Goal: Transaction & Acquisition: Purchase product/service

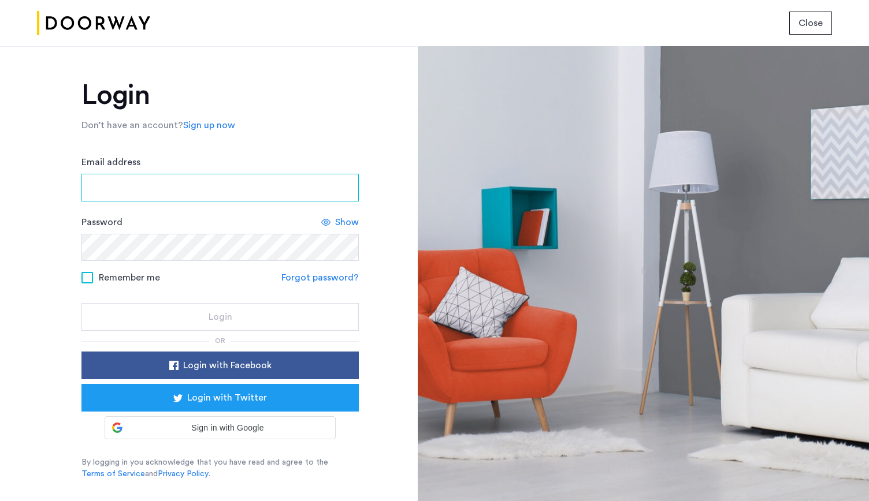
type input "**********"
click at [179, 186] on input "**********" at bounding box center [219, 188] width 277 height 28
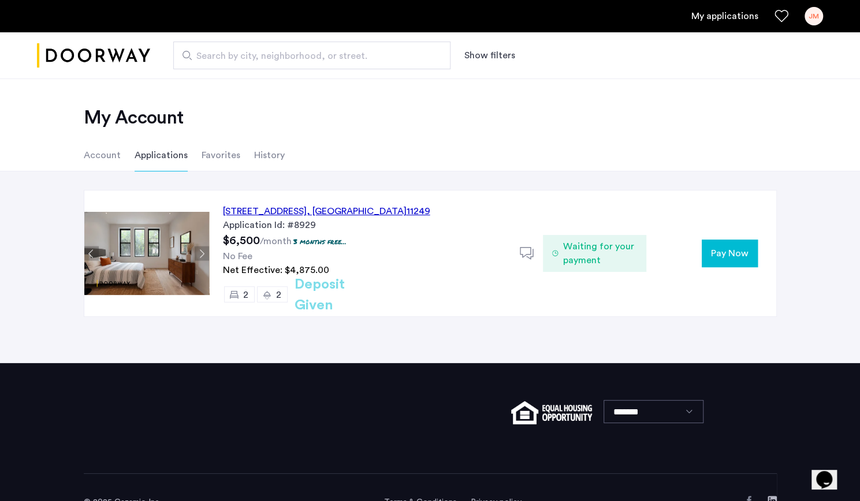
click at [328, 237] on p "3 months free..." at bounding box center [319, 242] width 53 height 10
click at [318, 209] on div "143 North 9th Street, Unit 2R, Brooklyn , NY 11249" at bounding box center [326, 211] width 207 height 14
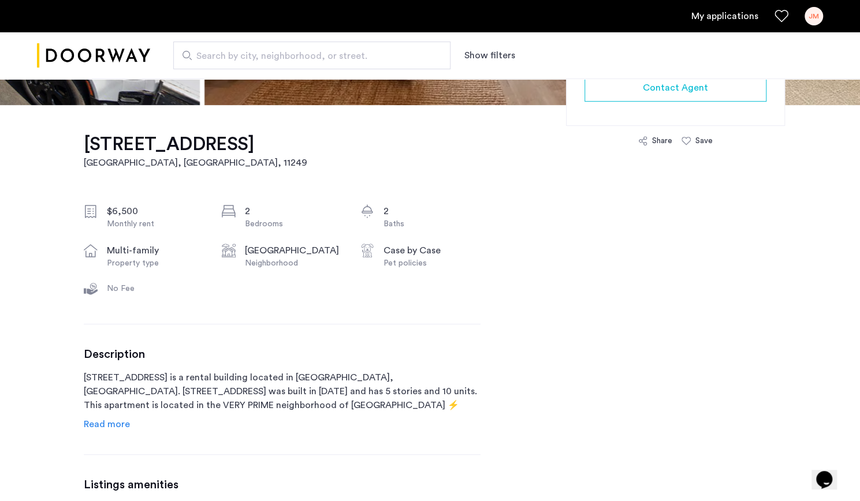
scroll to position [453, 0]
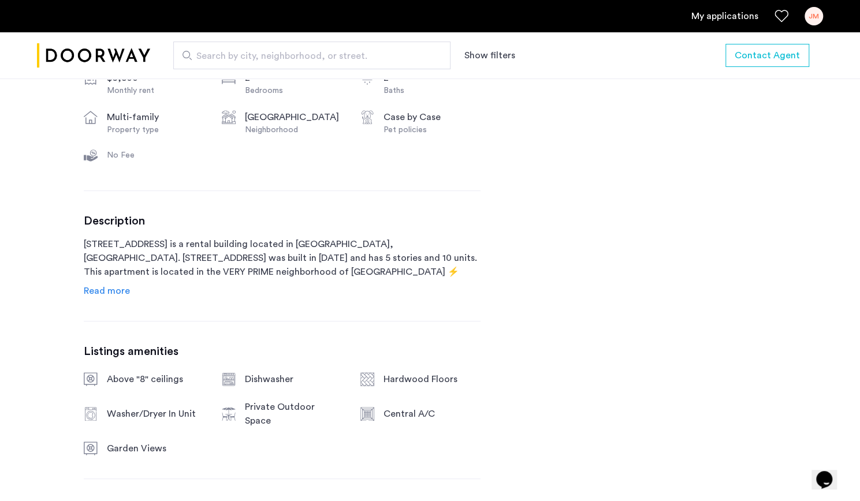
click at [113, 280] on div "Description 143 North 9th Street is a rental building located in Brooklyn, NY. …" at bounding box center [282, 256] width 397 height 84
click at [110, 286] on span "Read more" at bounding box center [107, 290] width 46 height 9
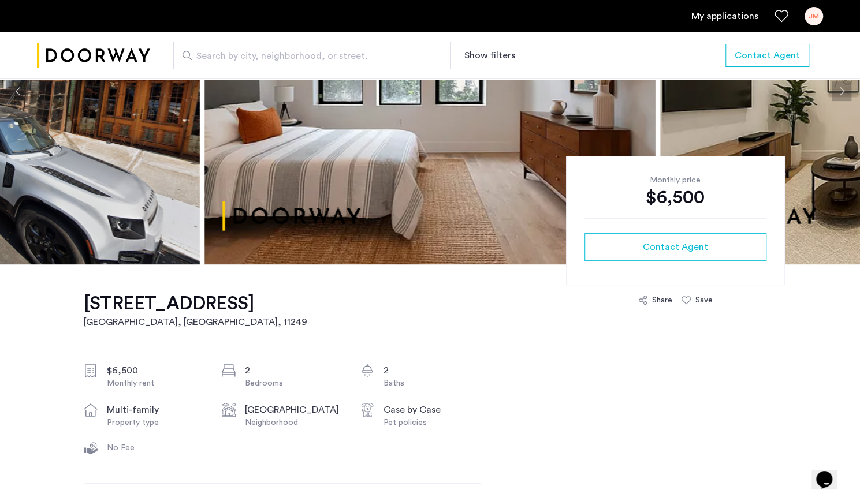
scroll to position [0, 0]
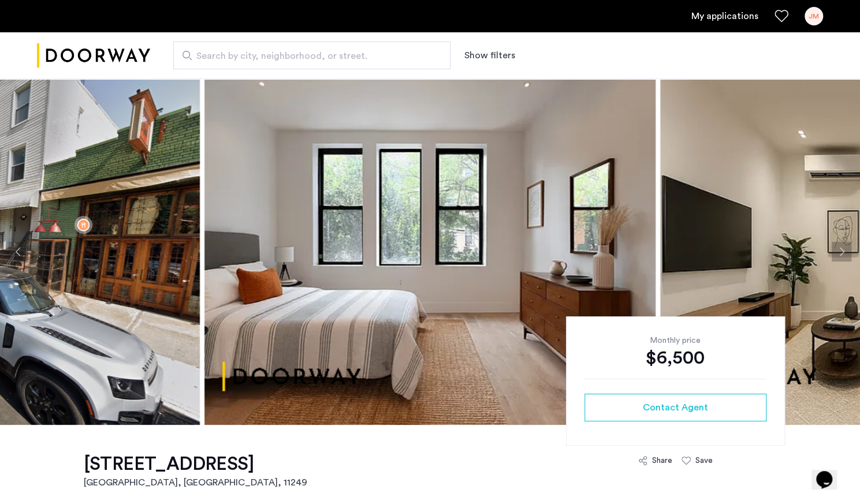
click at [705, 9] on ul "My applications JM" at bounding box center [430, 16] width 786 height 18
click at [697, 18] on link "My applications" at bounding box center [724, 16] width 67 height 14
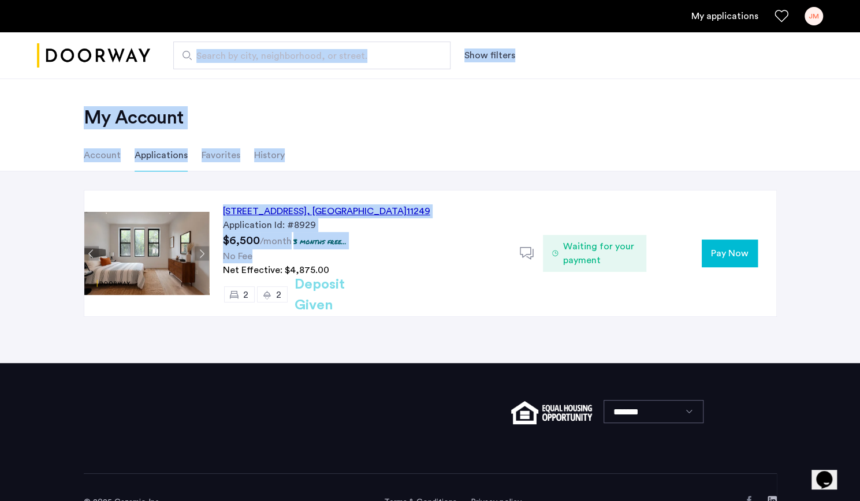
drag, startPoint x: 317, startPoint y: 262, endPoint x: 278, endPoint y: 29, distance: 236.0
click at [278, 29] on app-root "My applications JM Search by city, neighborhood, or street. Show filters Price …" at bounding box center [430, 265] width 860 height 531
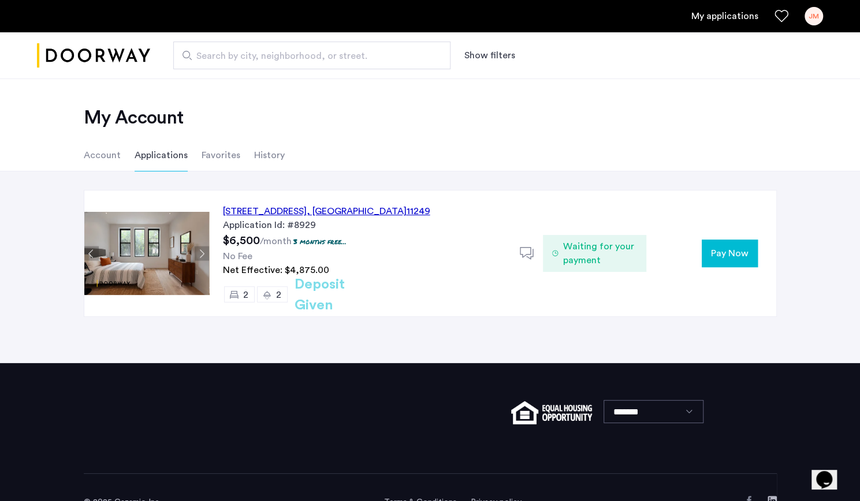
click at [278, 29] on div "My applications JM" at bounding box center [430, 16] width 860 height 32
click at [342, 208] on div "143 North 9th Street, Unit 2R, Brooklyn , NY 11249" at bounding box center [326, 211] width 207 height 14
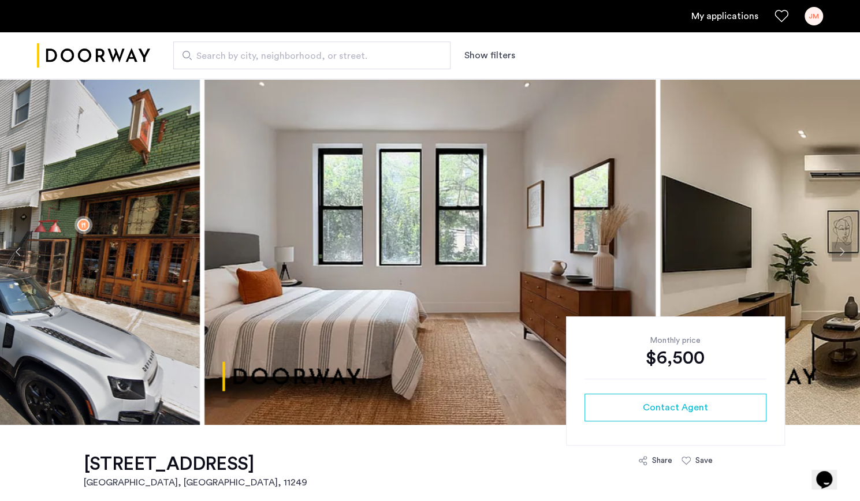
click at [823, 16] on div "My applications JM" at bounding box center [430, 16] width 860 height 32
click at [822, 16] on div "JM" at bounding box center [814, 16] width 18 height 18
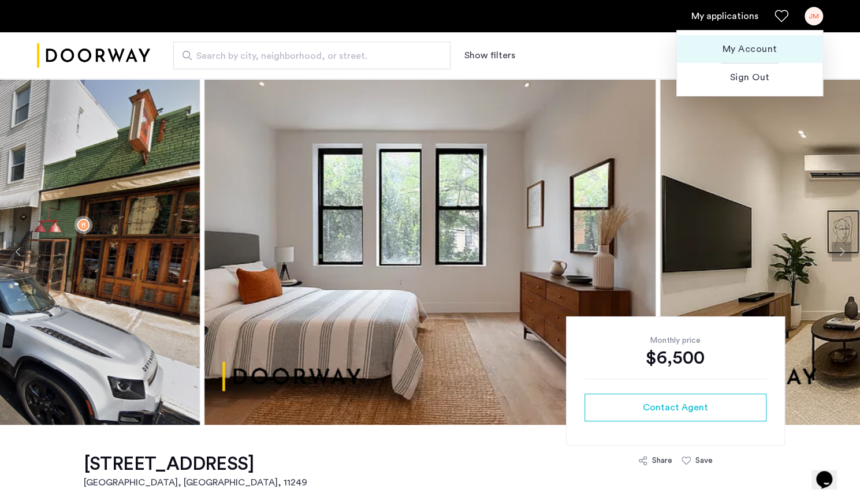
click at [741, 54] on span "My Account" at bounding box center [749, 49] width 127 height 14
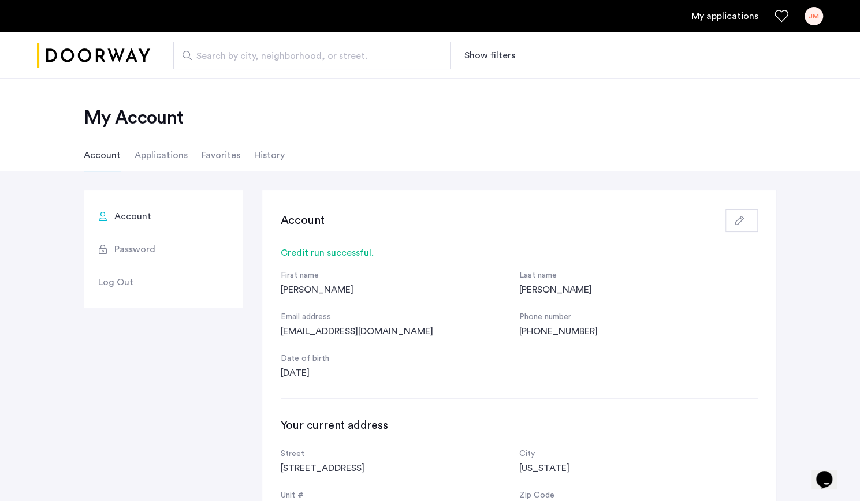
click at [144, 153] on li "Applications" at bounding box center [161, 155] width 53 height 32
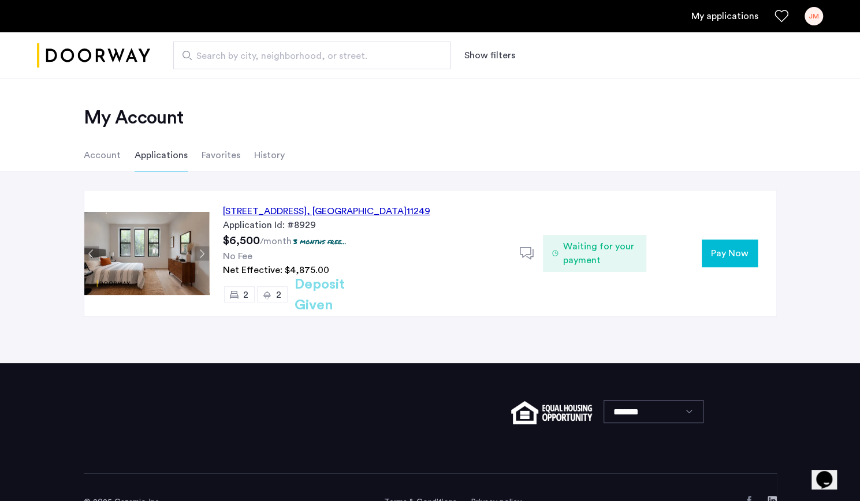
click at [266, 206] on div "143 North 9th Street, Unit 2R, Brooklyn , NY 11249" at bounding box center [326, 211] width 207 height 14
click at [731, 255] on span "Pay Now" at bounding box center [730, 254] width 38 height 14
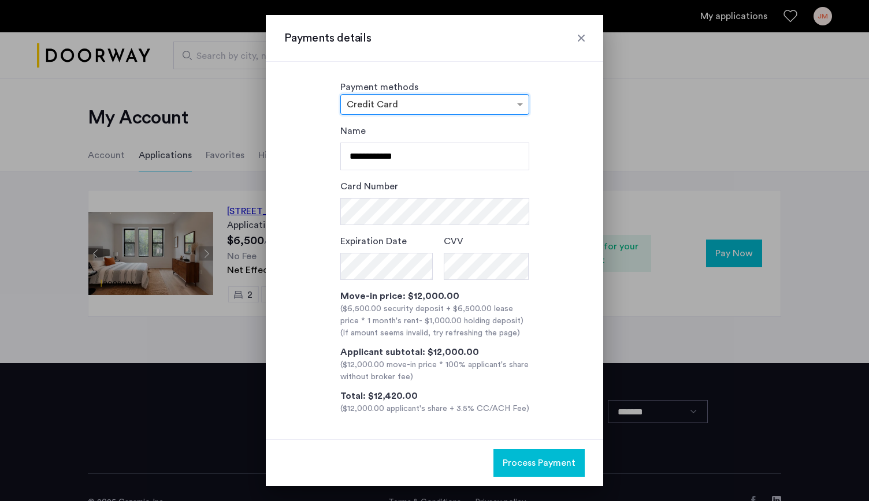
click at [514, 96] on div "× Credit Card" at bounding box center [434, 104] width 189 height 21
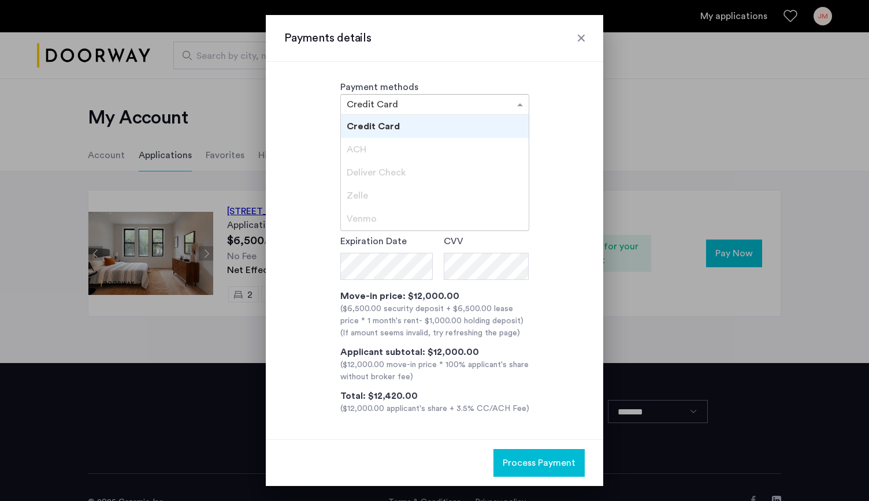
click at [511, 105] on div at bounding box center [435, 105] width 188 height 14
click at [571, 39] on h3 "Payments details" at bounding box center [434, 38] width 300 height 16
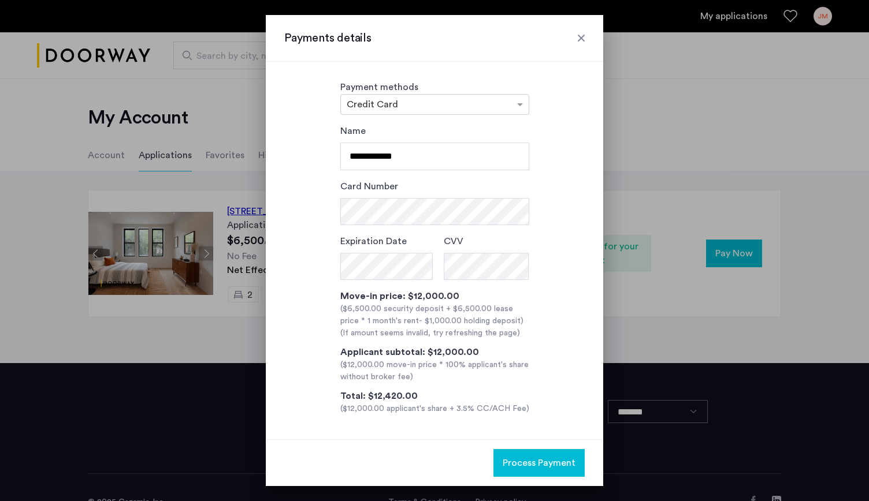
click at [583, 40] on div at bounding box center [581, 38] width 12 height 12
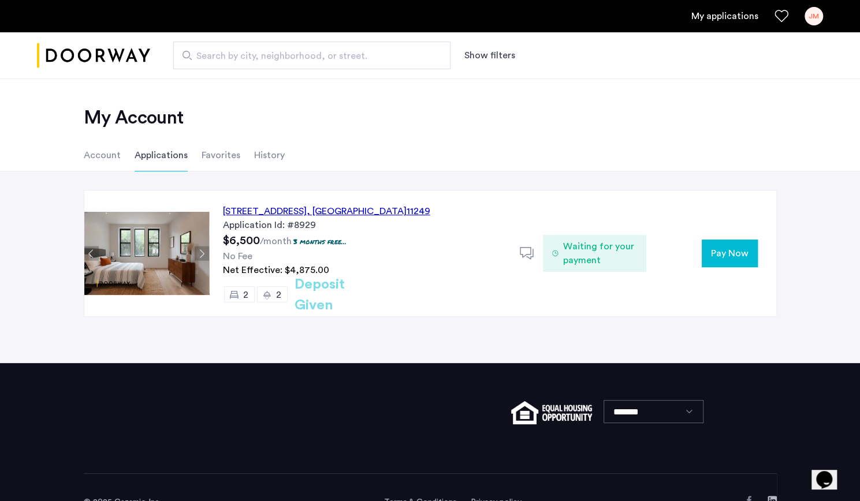
click at [257, 152] on li "History" at bounding box center [269, 155] width 31 height 32
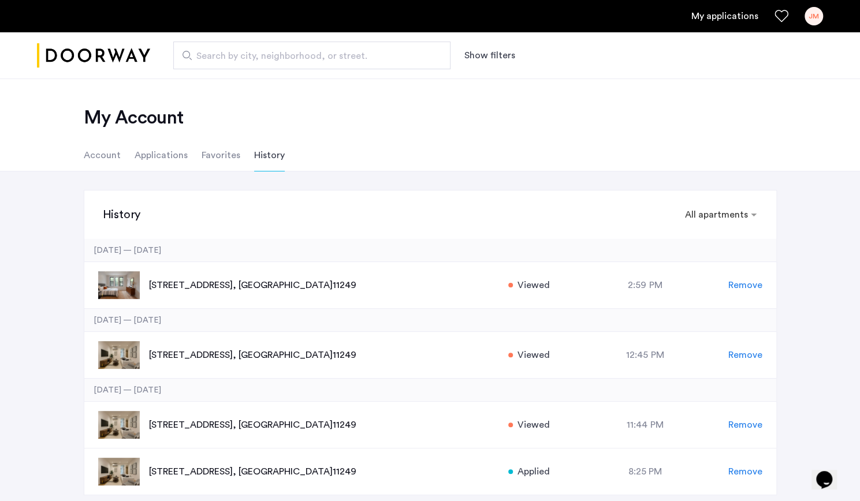
click at [218, 161] on li "Favorites" at bounding box center [221, 155] width 39 height 32
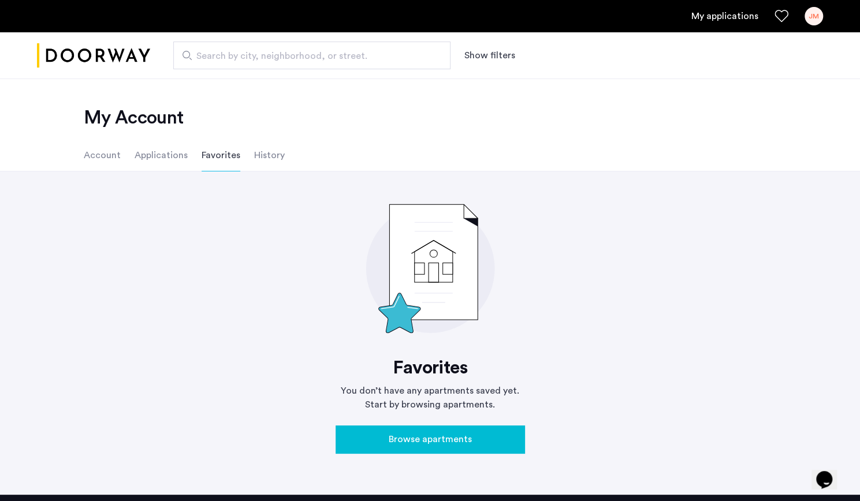
click at [99, 148] on li "Account" at bounding box center [102, 155] width 37 height 32
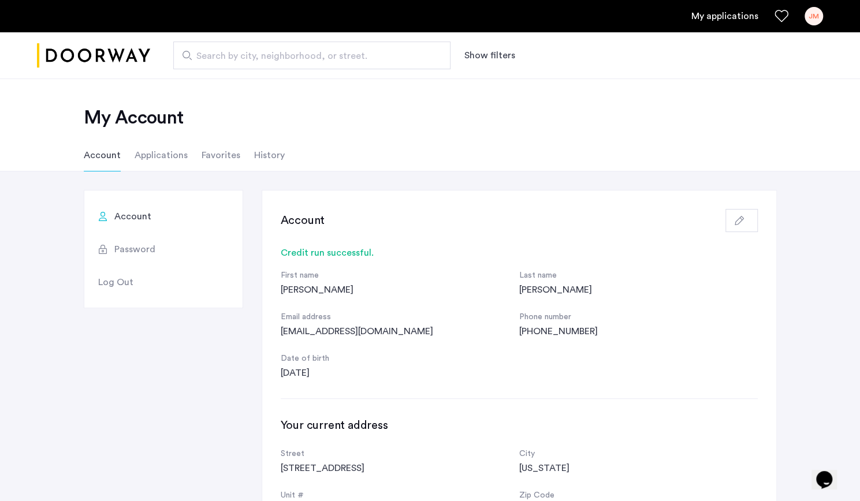
click at [153, 150] on li "Applications" at bounding box center [161, 155] width 53 height 32
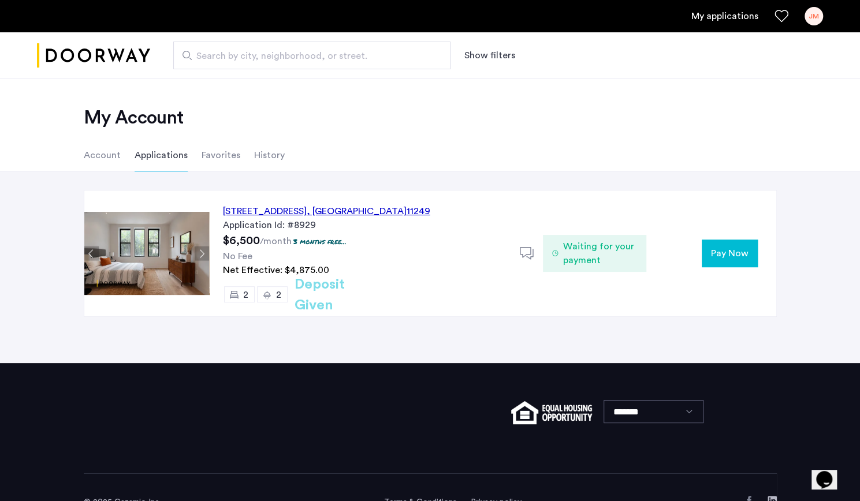
click at [111, 156] on li "Account" at bounding box center [102, 155] width 37 height 32
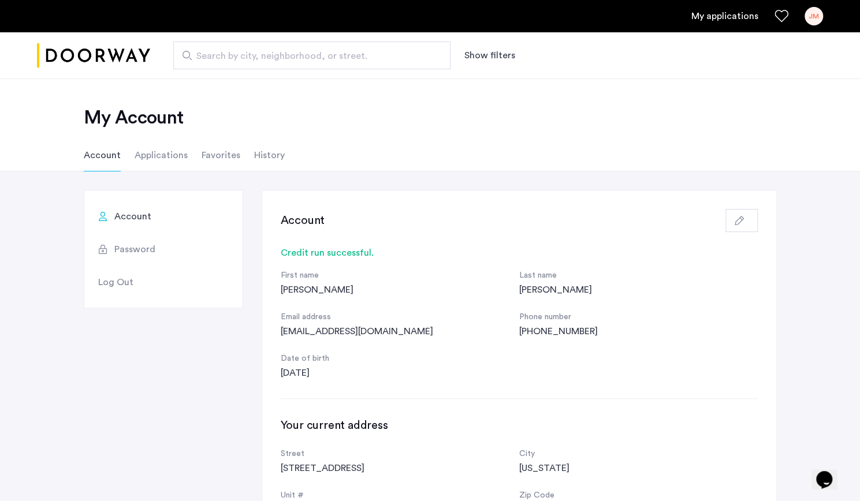
click at [163, 147] on li "Applications" at bounding box center [161, 155] width 53 height 32
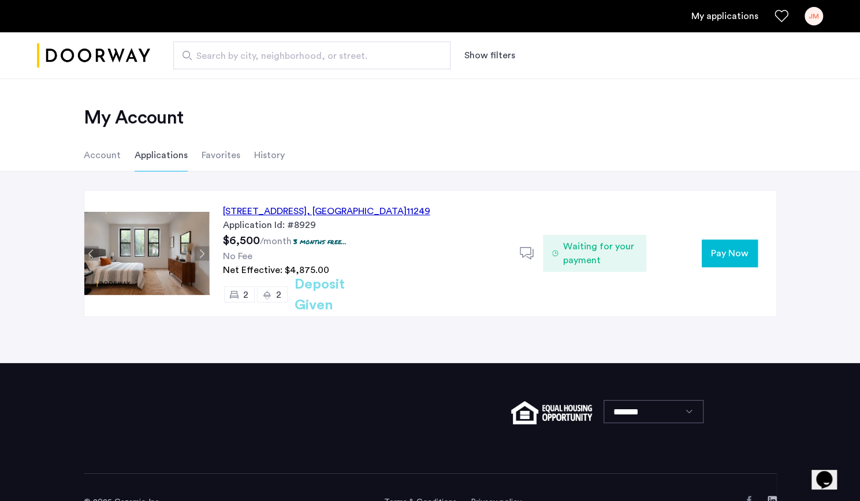
click at [217, 145] on li "Favorites" at bounding box center [221, 155] width 39 height 32
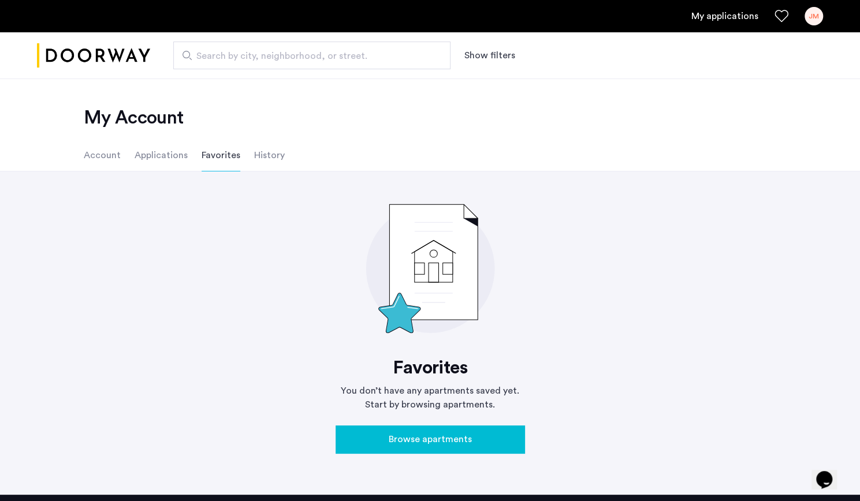
click at [265, 157] on li "History" at bounding box center [269, 155] width 31 height 32
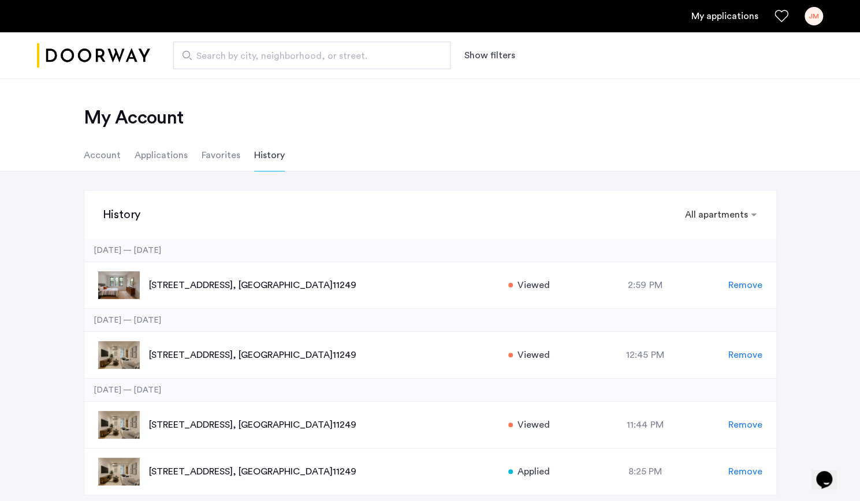
click at [99, 150] on li "Account" at bounding box center [102, 155] width 37 height 32
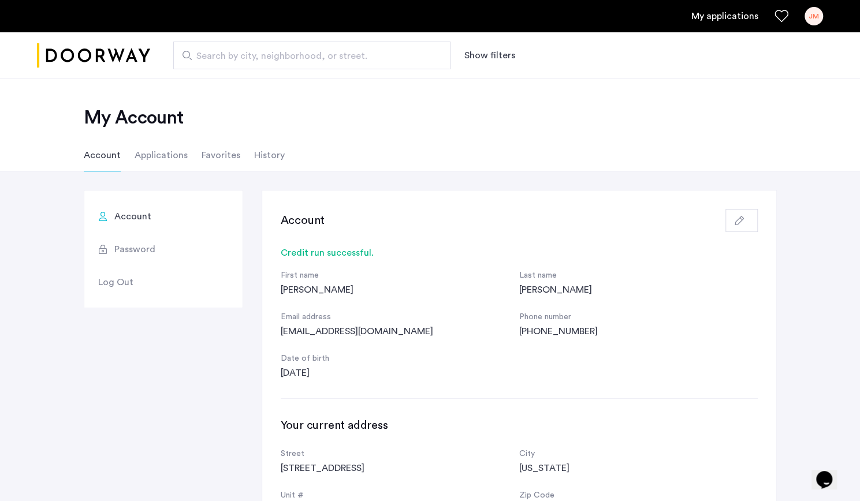
click at [286, 145] on ul "Account Applications Favorites History" at bounding box center [430, 155] width 728 height 32
click at [276, 153] on li "History" at bounding box center [269, 155] width 31 height 32
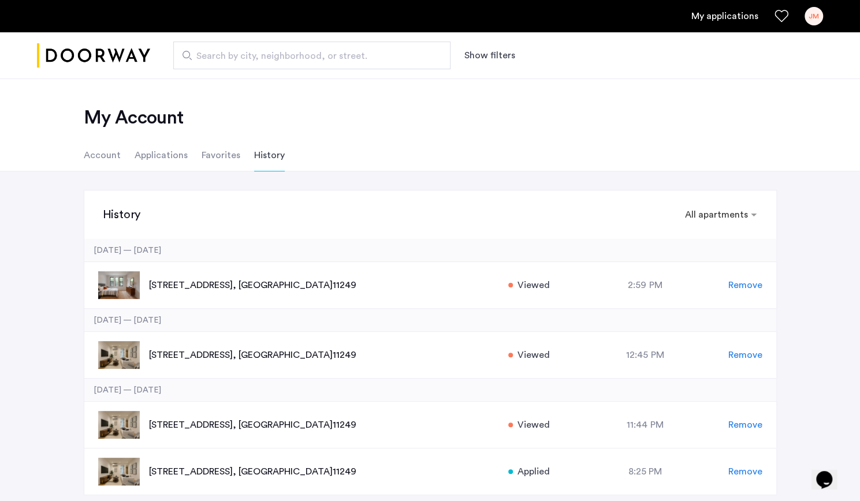
click at [814, 17] on div "JM" at bounding box center [814, 16] width 18 height 18
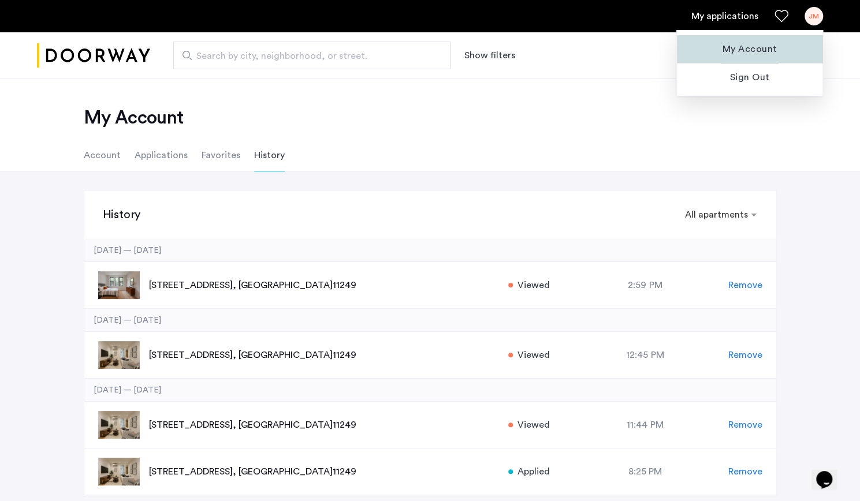
click at [753, 36] on button "My Account" at bounding box center [750, 49] width 146 height 28
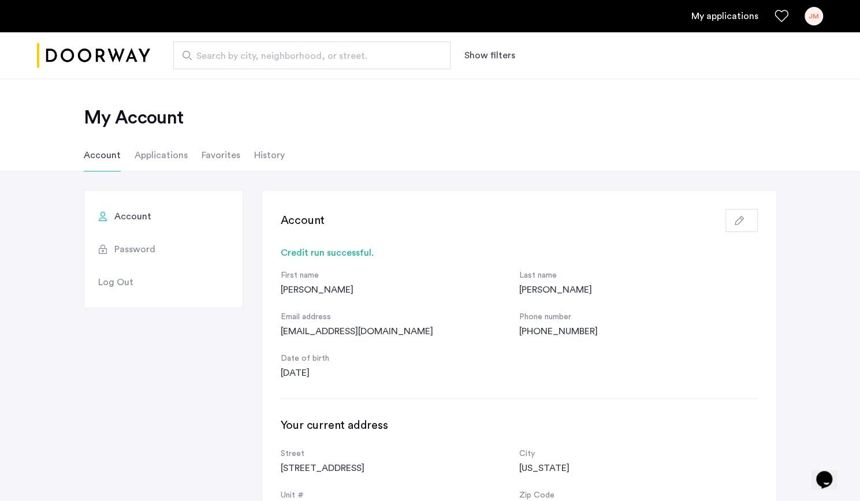
click at [170, 148] on li "Applications" at bounding box center [161, 155] width 53 height 32
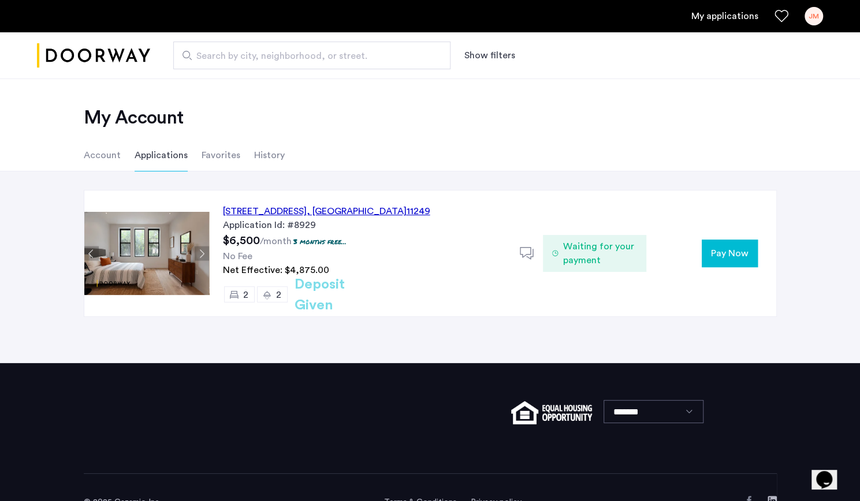
click at [348, 215] on div "143 North 9th Street, Unit 2R, Brooklyn , NY 11249" at bounding box center [326, 211] width 207 height 14
click at [707, 18] on link "My applications" at bounding box center [724, 16] width 67 height 14
click at [805, 12] on link "JM" at bounding box center [814, 16] width 18 height 18
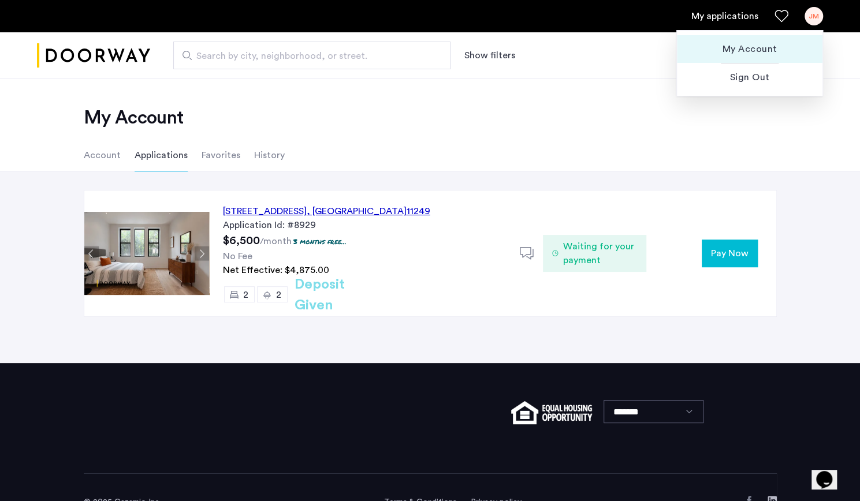
click at [768, 48] on span "My Account" at bounding box center [749, 49] width 127 height 14
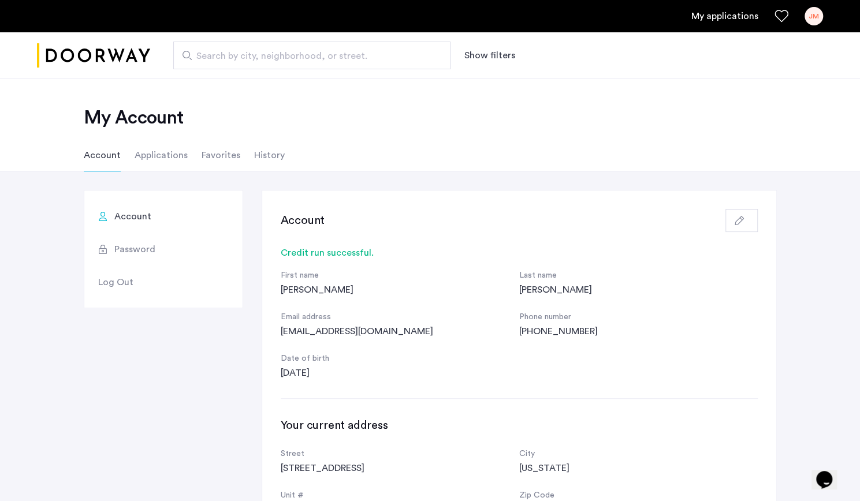
click at [162, 152] on li "Applications" at bounding box center [161, 155] width 53 height 32
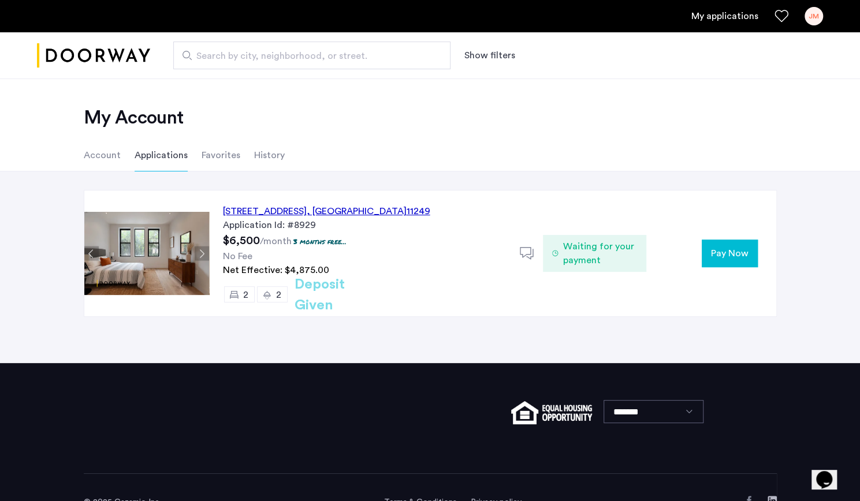
click at [286, 145] on ul "Account Applications Favorites History" at bounding box center [430, 155] width 728 height 32
click at [275, 150] on li "History" at bounding box center [269, 155] width 31 height 32
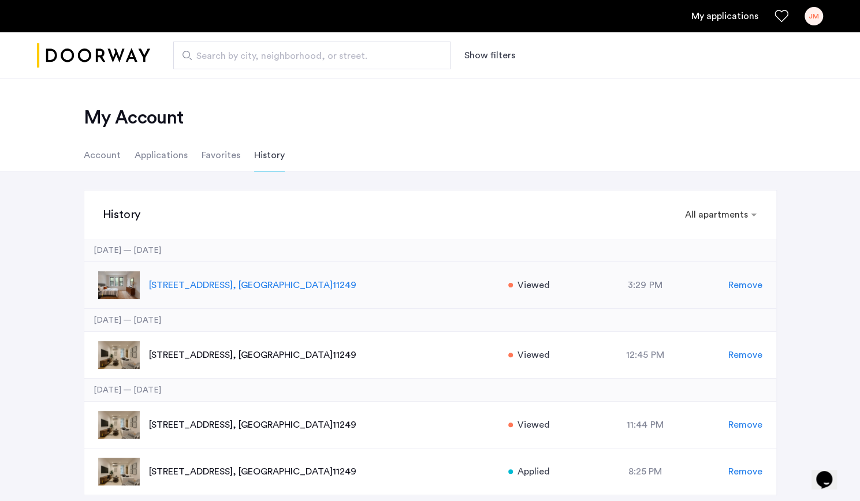
click at [210, 282] on p "143 North 9th Street, Unit 2R, Brooklyn , NY 11249" at bounding box center [322, 285] width 347 height 14
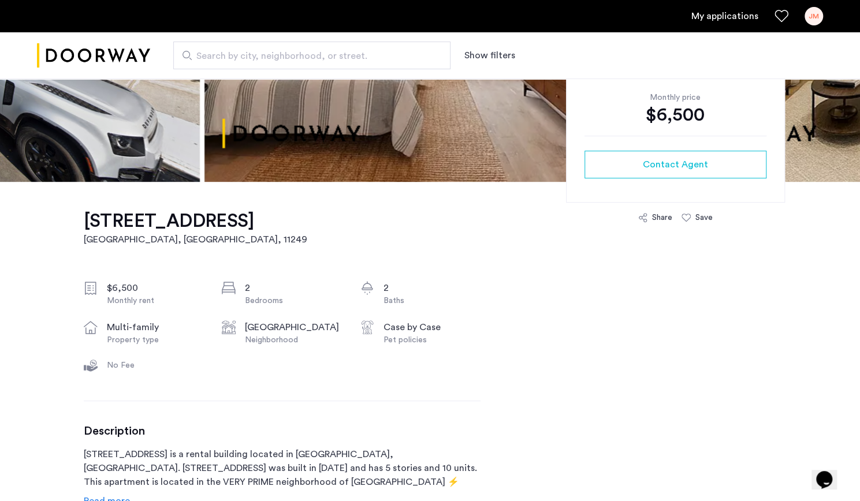
scroll to position [243, 0]
click at [837, 482] on button "Opens Chat This icon Opens the chat window." at bounding box center [824, 480] width 25 height 20
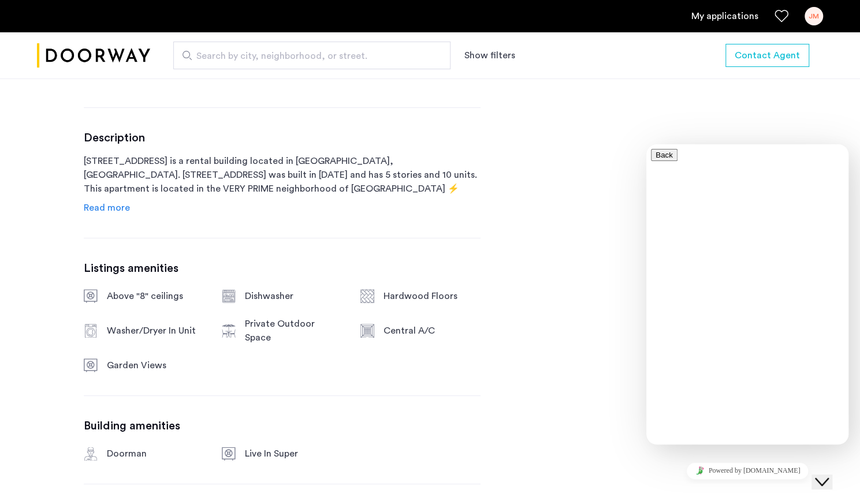
scroll to position [537, 0]
click at [118, 207] on span "Read more" at bounding box center [107, 207] width 46 height 9
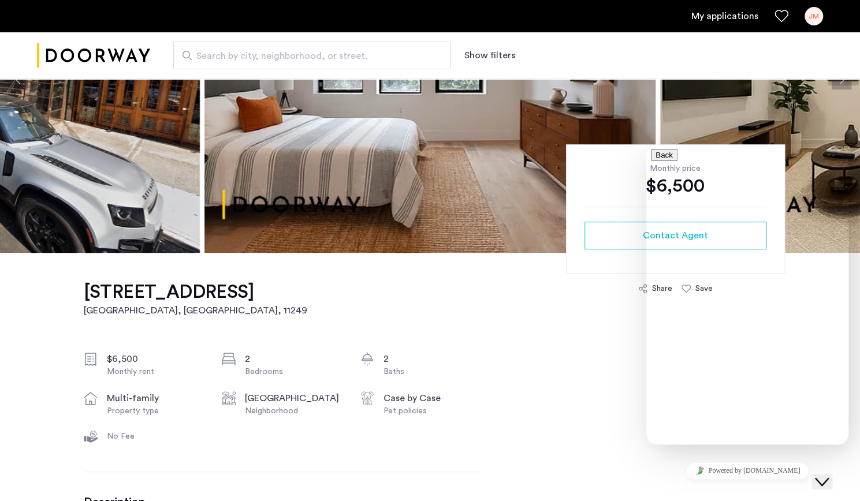
scroll to position [172, 0]
